Goal: Transaction & Acquisition: Purchase product/service

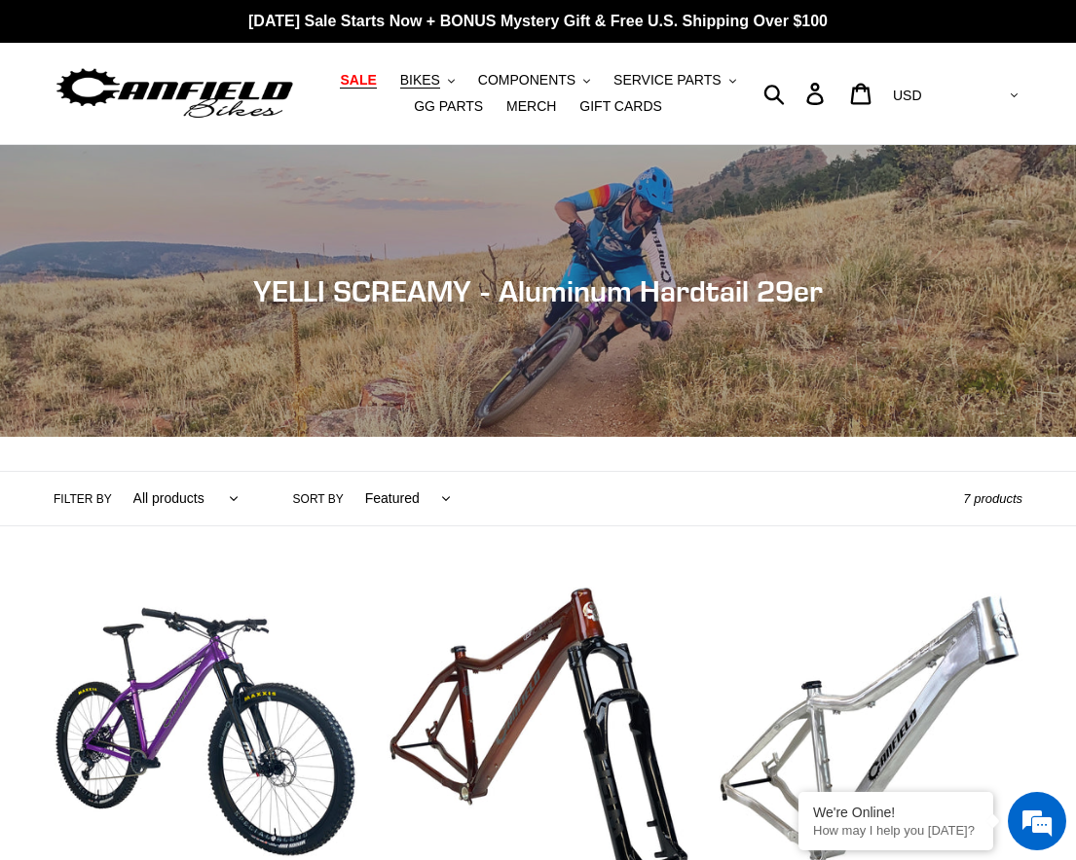
click at [368, 91] on link "SALE" at bounding box center [357, 80] width 55 height 26
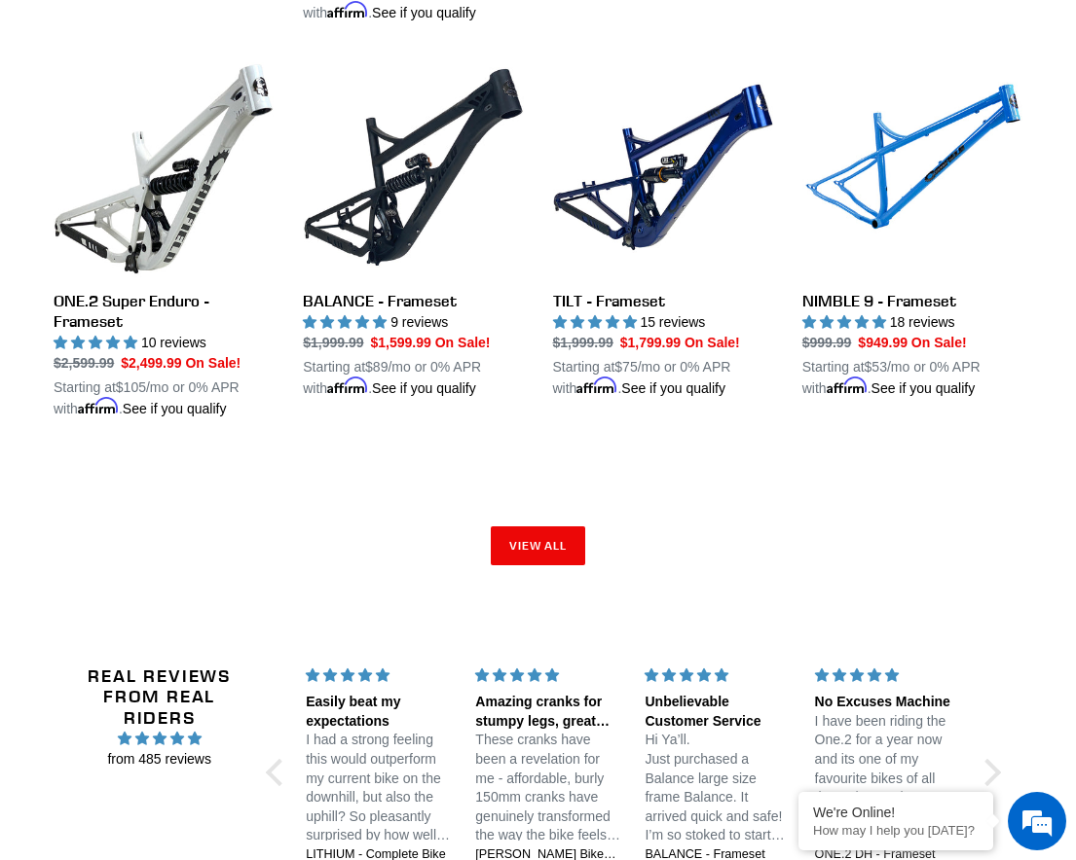
scroll to position [2955, 0]
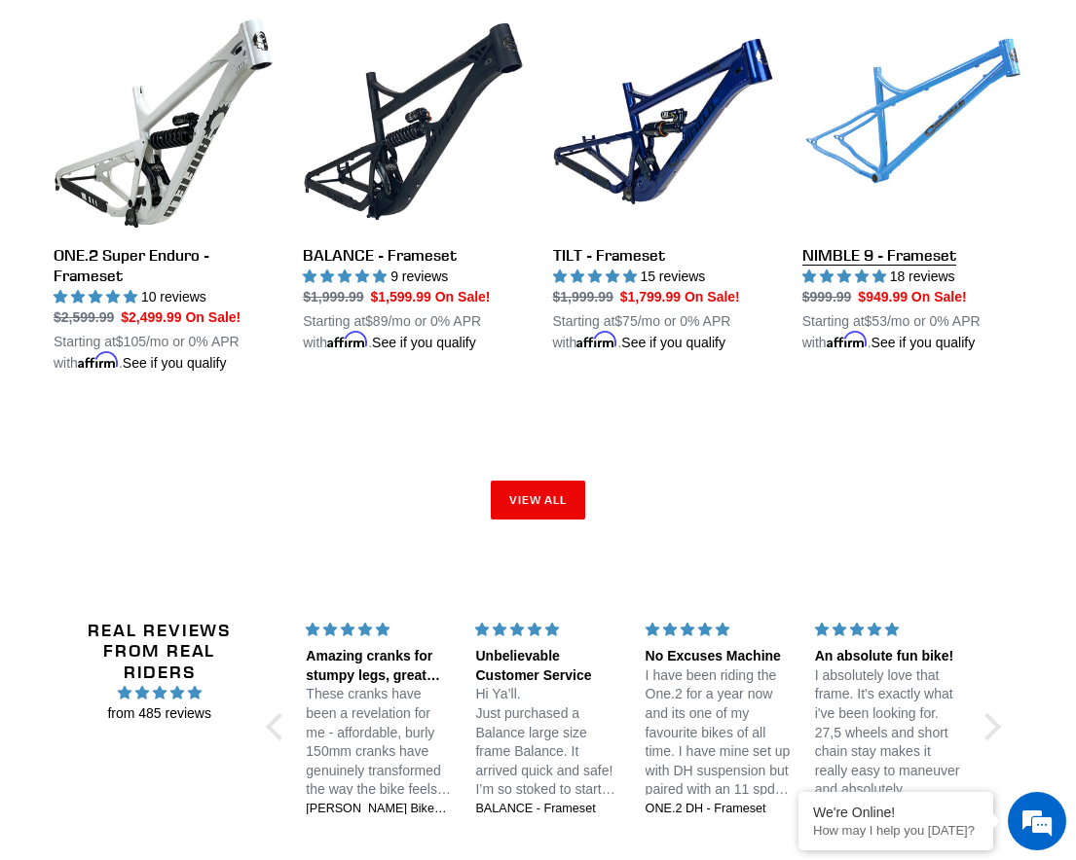
click at [930, 89] on link "NIMBLE 9 - Frameset" at bounding box center [912, 183] width 220 height 342
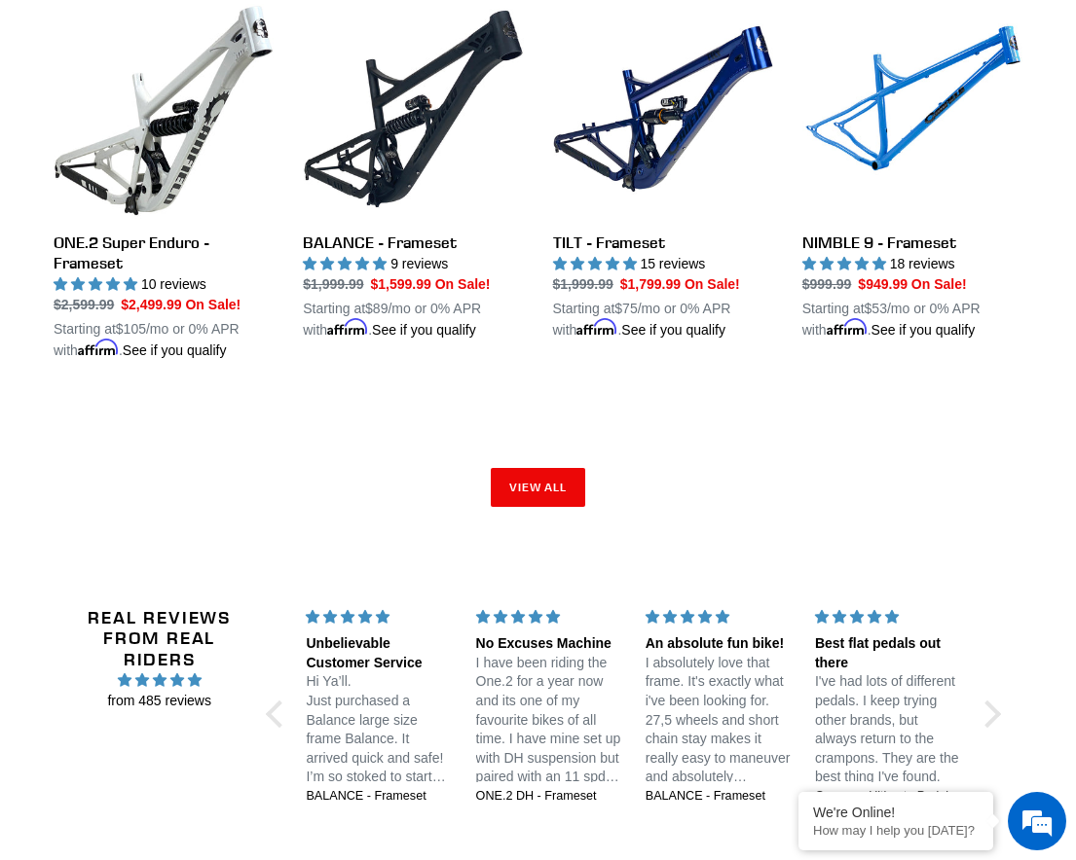
scroll to position [2986, 0]
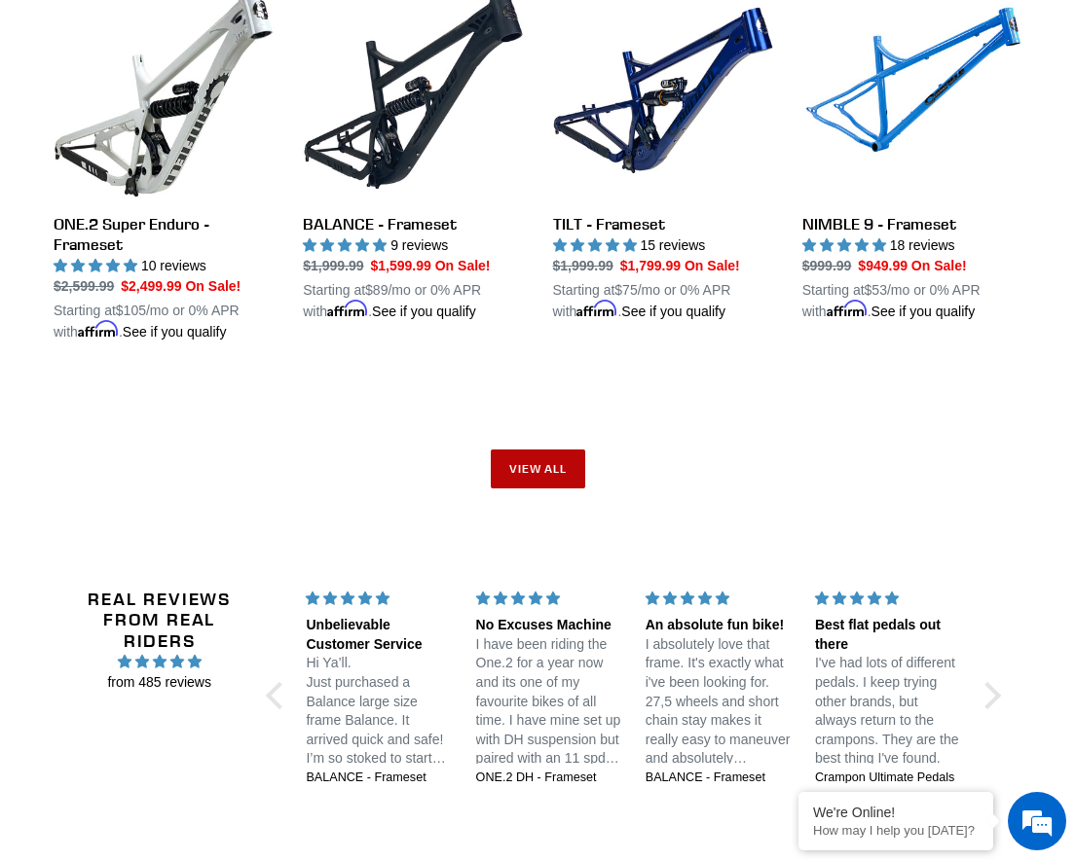
click at [533, 463] on link "View all" at bounding box center [538, 469] width 95 height 39
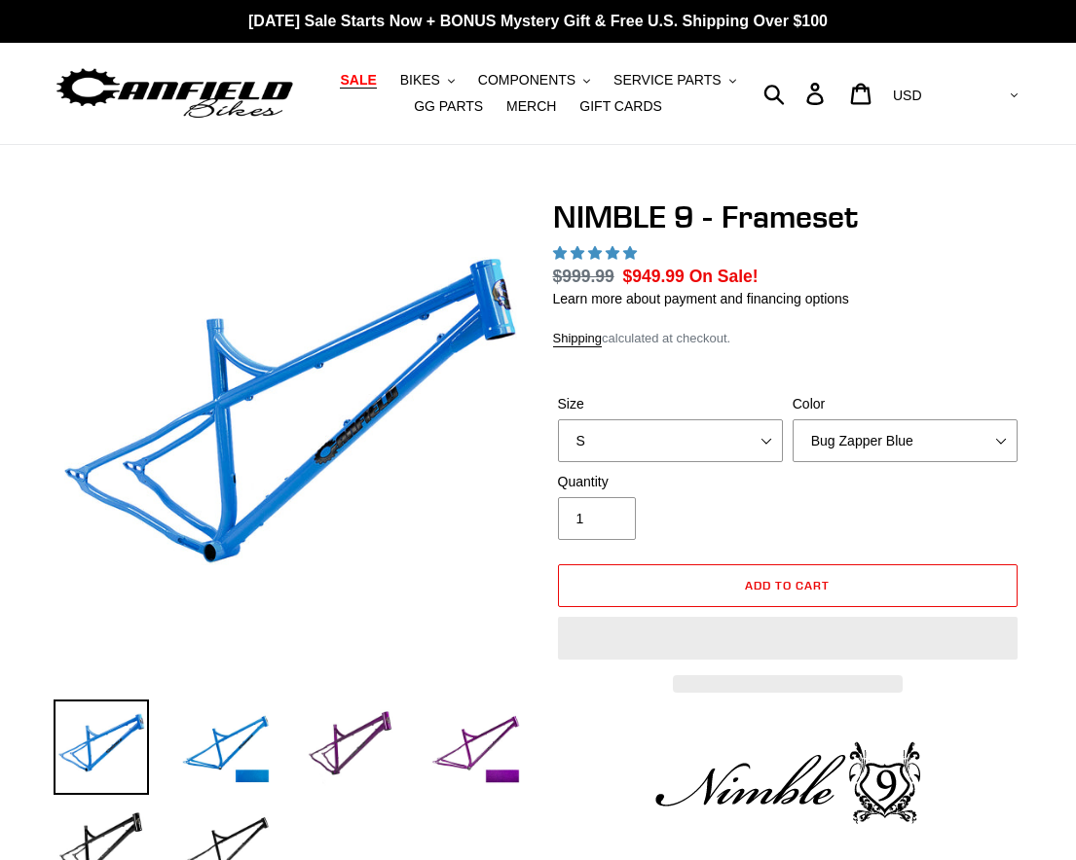
select select "highest-rating"
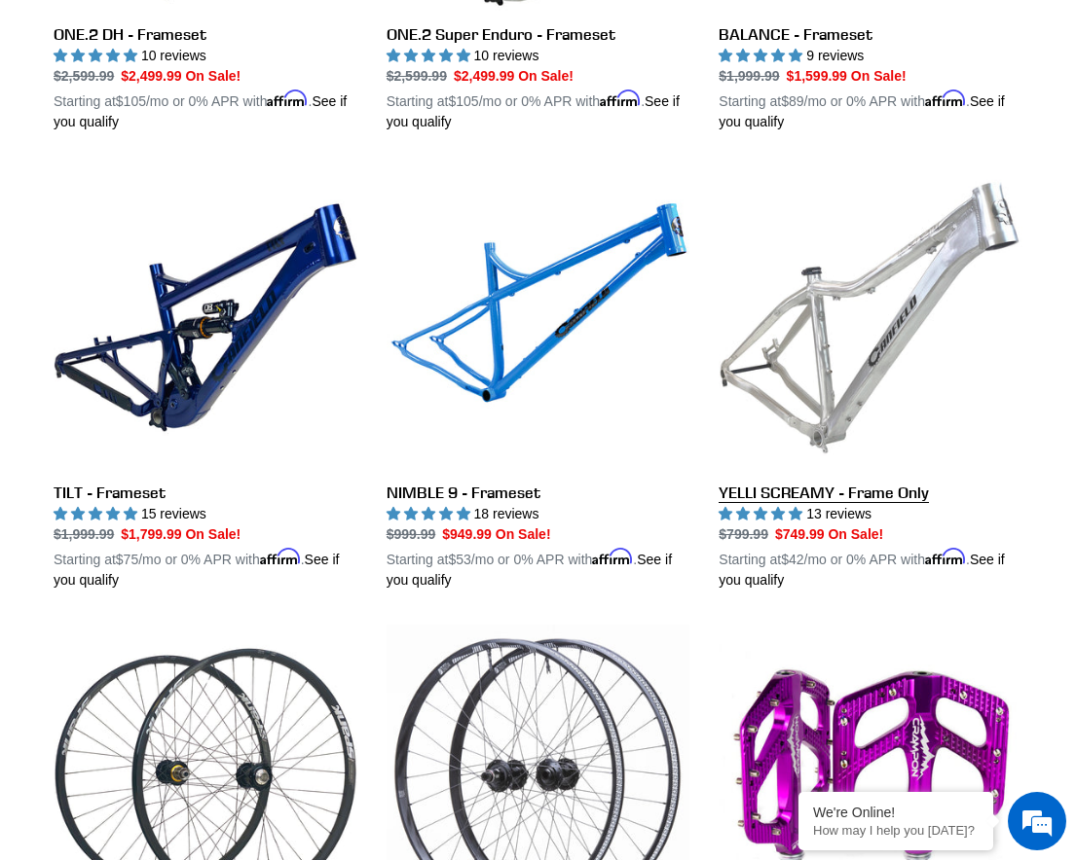
scroll to position [3181, 0]
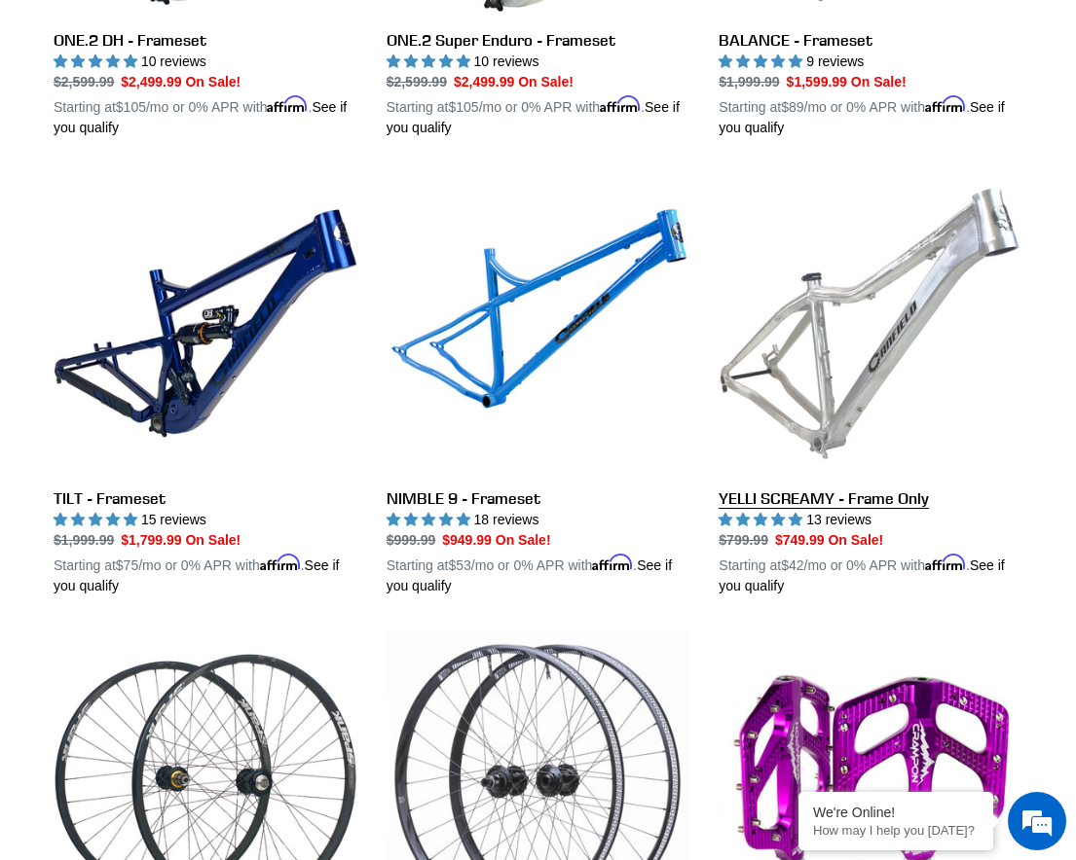
click at [885, 367] on link "YELLI SCREAMY - Frame Only" at bounding box center [870, 384] width 304 height 424
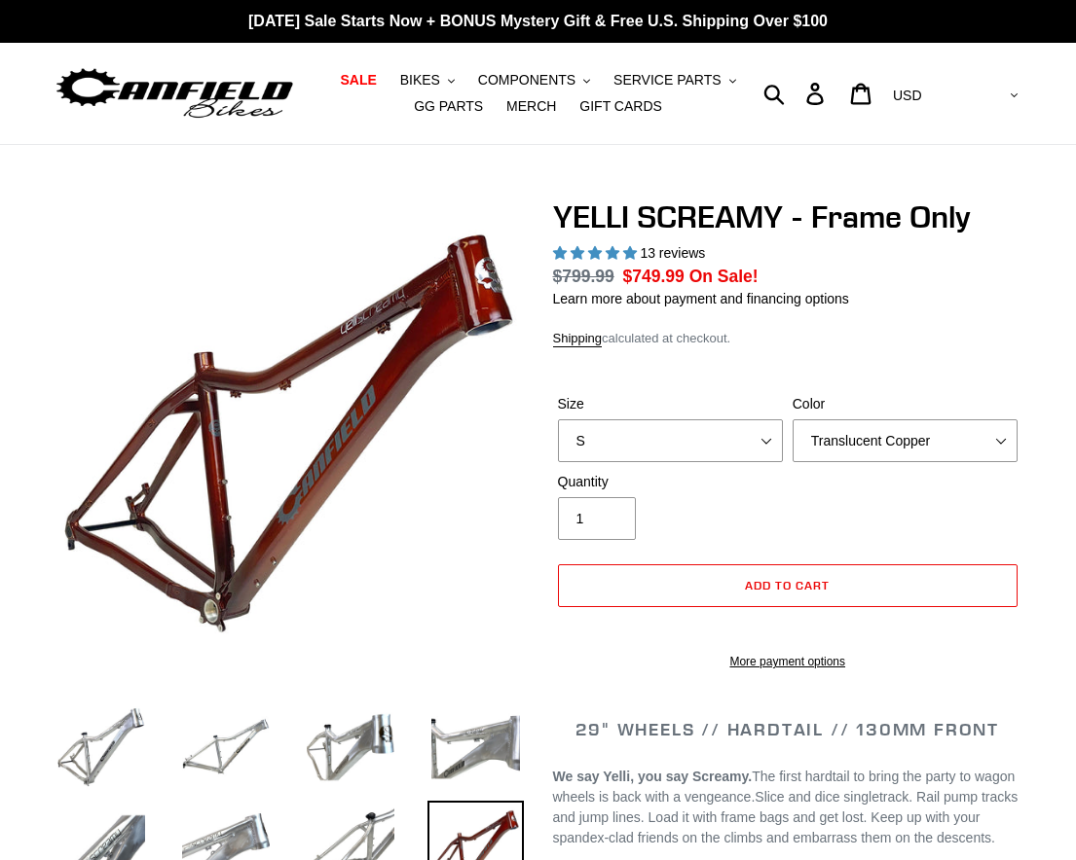
select select "highest-rating"
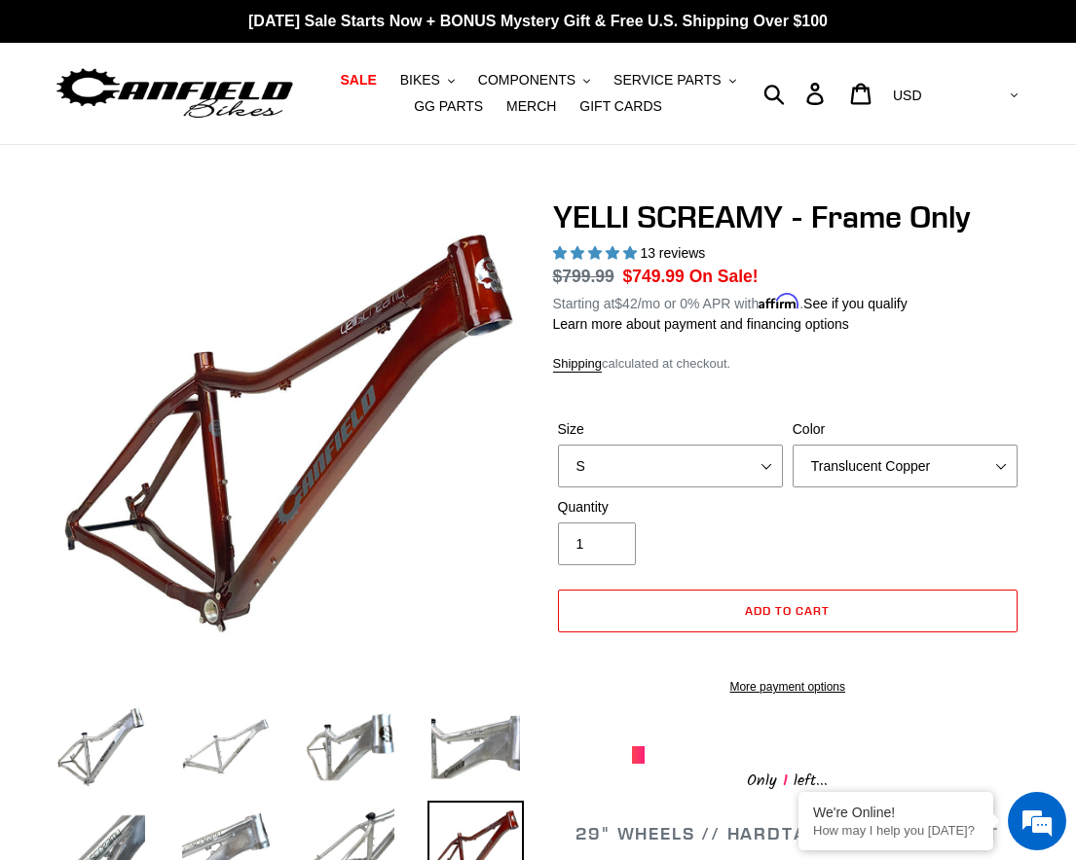
click at [223, 742] on img at bounding box center [225, 747] width 95 height 95
